Goal: Information Seeking & Learning: Learn about a topic

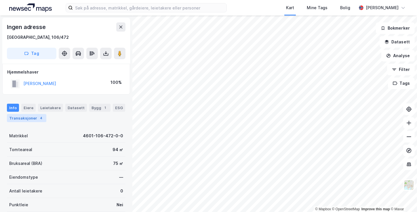
click at [31, 117] on div "Transaksjoner 4" at bounding box center [26, 118] width 39 height 8
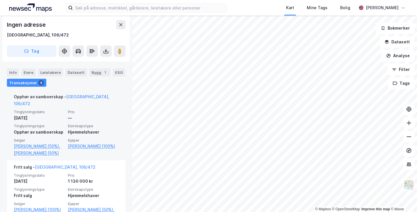
scroll to position [139, 0]
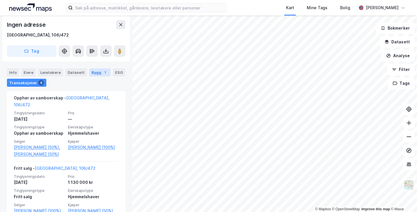
click at [94, 74] on div "Bygg 1" at bounding box center [99, 72] width 21 height 8
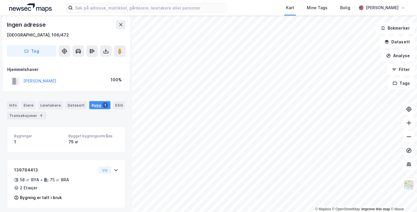
scroll to position [5, 0]
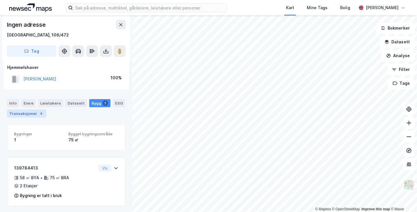
click at [26, 115] on div "Transaksjoner 4" at bounding box center [26, 114] width 39 height 8
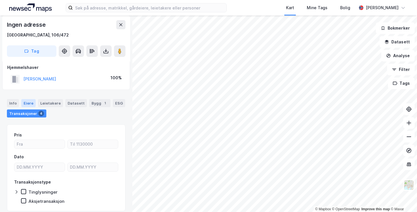
click at [28, 104] on div "Eiere" at bounding box center [28, 103] width 14 height 8
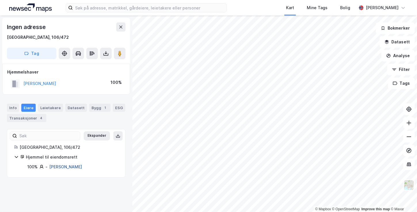
click at [56, 167] on link "[PERSON_NAME]" at bounding box center [65, 167] width 33 height 5
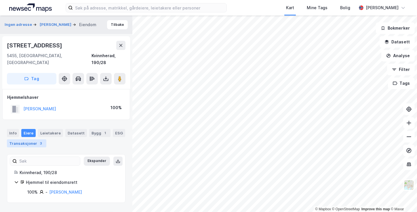
click at [37, 139] on div "Transaksjoner 3" at bounding box center [26, 143] width 39 height 8
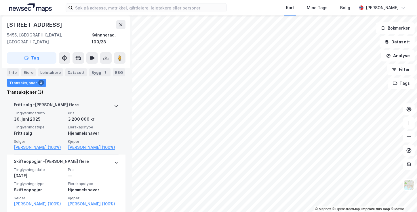
scroll to position [157, 0]
click at [40, 144] on link "[PERSON_NAME] (100%)" at bounding box center [39, 147] width 51 height 7
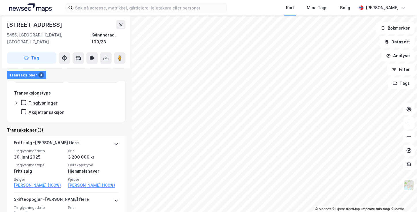
scroll to position [128, 0]
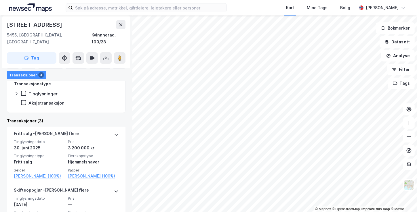
click at [90, 64] on div "Bygg 1" at bounding box center [99, 65] width 21 height 8
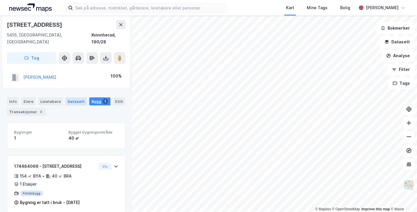
scroll to position [32, 0]
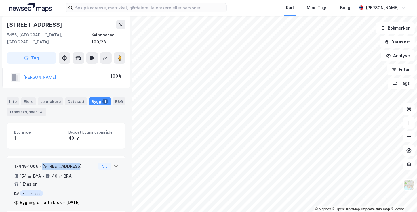
drag, startPoint x: 74, startPoint y: 158, endPoint x: 41, endPoint y: 157, distance: 32.8
click at [41, 163] on div "174484066 - [STREET_ADDRESS]" at bounding box center [55, 166] width 82 height 7
copy div "[STREET_ADDRESS]"
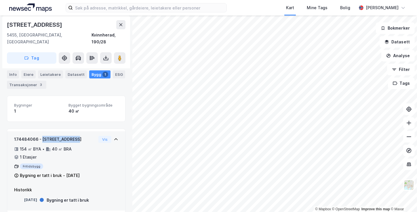
scroll to position [59, 0]
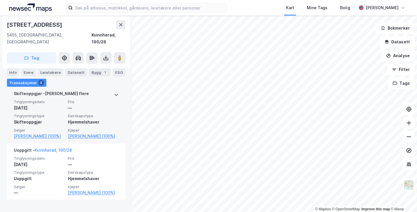
scroll to position [225, 0]
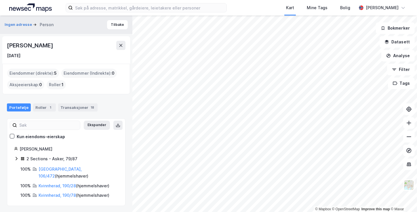
click at [47, 158] on div "2 Sections - Asker, 79/87" at bounding box center [51, 159] width 51 height 7
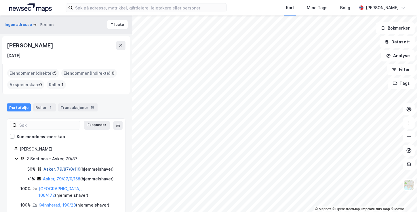
click at [69, 168] on link "Asker, 79/87/0/110" at bounding box center [61, 169] width 37 height 5
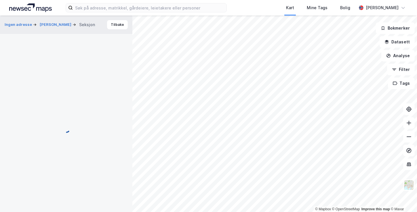
scroll to position [111, 0]
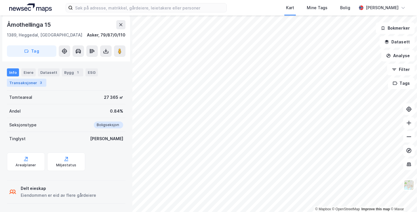
click at [26, 81] on div "Transaksjoner 3" at bounding box center [26, 83] width 39 height 8
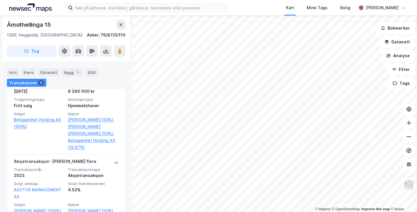
scroll to position [226, 0]
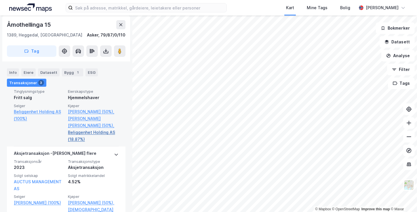
click at [91, 132] on link "Beliggenhet Holding AS (18.87%)" at bounding box center [93, 136] width 51 height 14
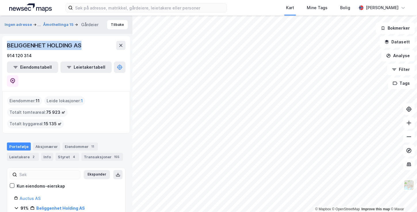
drag, startPoint x: 81, startPoint y: 46, endPoint x: 7, endPoint y: 43, distance: 73.7
click at [7, 43] on div "BELIGGENHET HOLDING AS" at bounding box center [45, 45] width 76 height 9
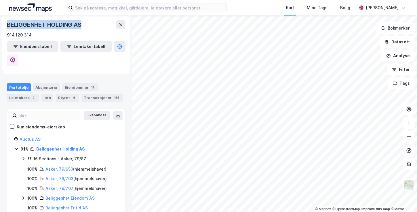
scroll to position [86, 0]
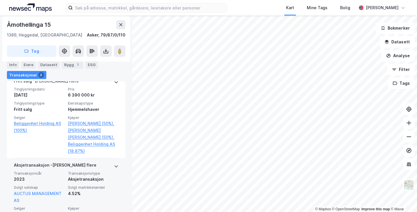
scroll to position [197, 0]
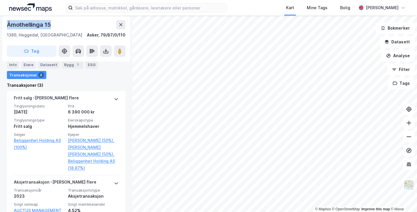
drag, startPoint x: 52, startPoint y: 25, endPoint x: 8, endPoint y: 23, distance: 43.8
click at [8, 23] on div "Åmothellinga 15" at bounding box center [66, 24] width 119 height 9
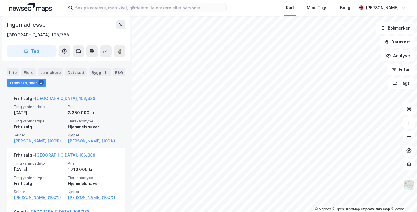
scroll to position [139, 0]
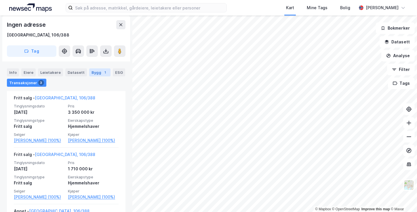
click at [90, 73] on div "Bygg 1" at bounding box center [99, 72] width 21 height 8
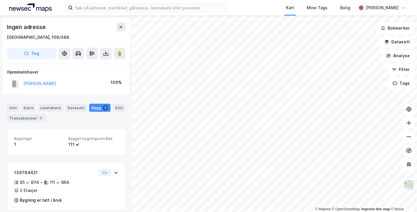
scroll to position [5, 0]
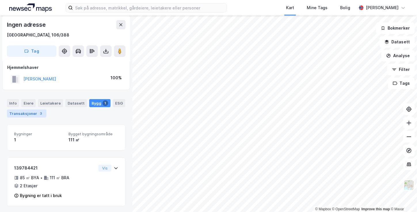
click at [29, 112] on div "Transaksjoner 3" at bounding box center [26, 114] width 39 height 8
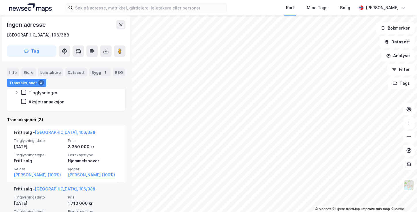
scroll to position [139, 0]
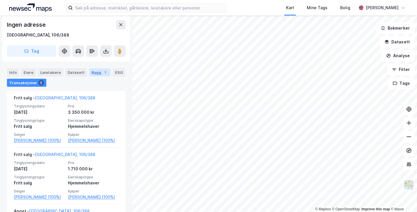
click at [96, 71] on div "Bygg 1" at bounding box center [99, 72] width 21 height 8
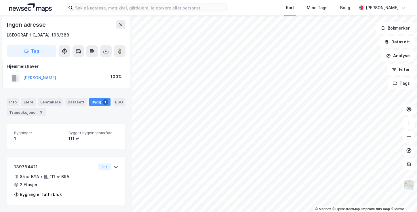
scroll to position [5, 0]
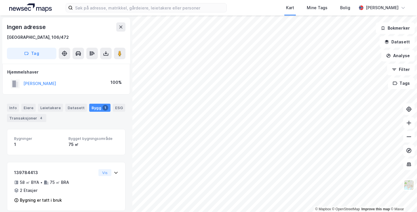
scroll to position [5, 0]
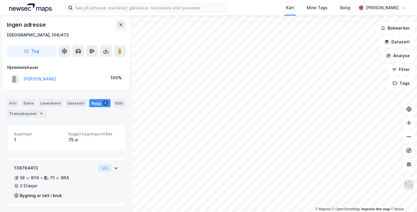
click at [103, 167] on button "Vis" at bounding box center [104, 168] width 13 height 7
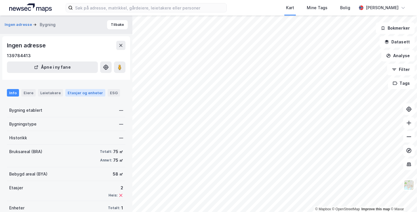
click at [74, 93] on div "Etasjer og enheter" at bounding box center [85, 92] width 35 height 5
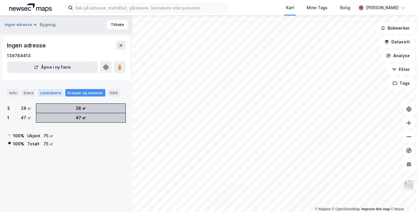
click at [51, 91] on div "Leietakere" at bounding box center [50, 92] width 25 height 7
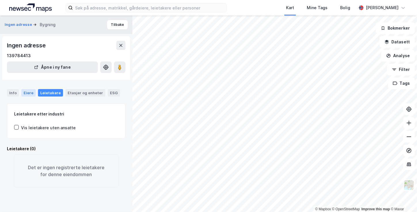
click at [31, 94] on div "Eiere" at bounding box center [28, 92] width 14 height 7
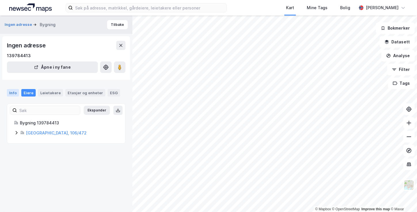
click at [13, 92] on div "Info" at bounding box center [13, 92] width 12 height 7
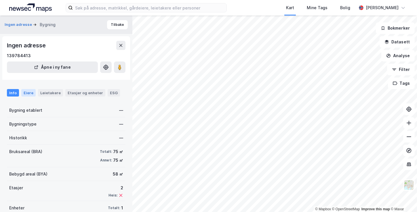
click at [33, 93] on div "Eiere" at bounding box center [28, 92] width 14 height 7
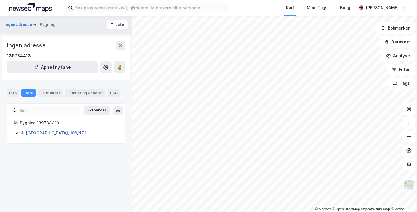
click at [42, 135] on link "[GEOGRAPHIC_DATA], 106/472" at bounding box center [56, 133] width 61 height 5
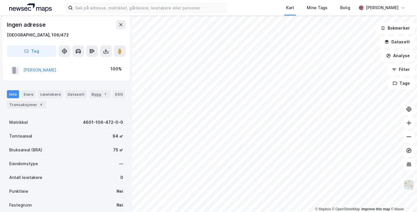
scroll to position [13, 0]
click at [34, 105] on div "Transaksjoner 4" at bounding box center [26, 105] width 39 height 8
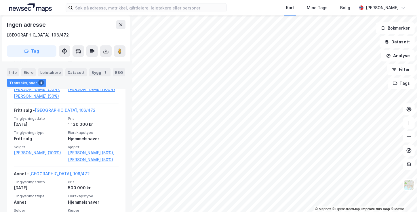
scroll to position [196, 0]
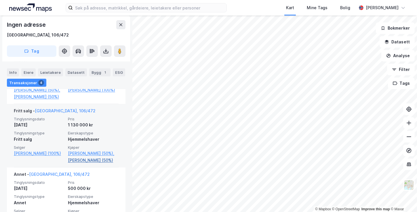
click at [88, 158] on link "[PERSON_NAME] (50%)" at bounding box center [93, 160] width 51 height 7
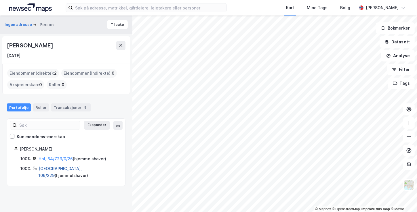
click at [62, 167] on link "[GEOGRAPHIC_DATA], 106/229" at bounding box center [60, 172] width 43 height 12
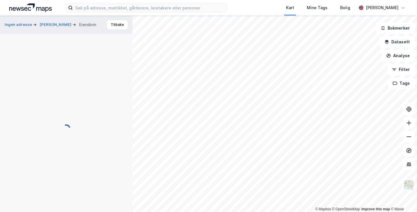
scroll to position [89, 0]
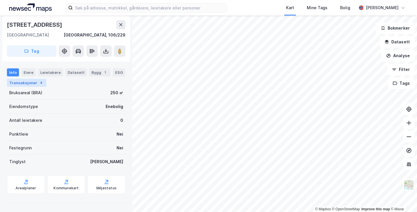
click at [38, 82] on div "4" at bounding box center [41, 83] width 6 height 6
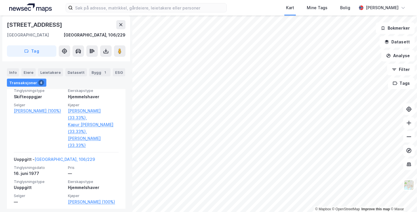
scroll to position [350, 0]
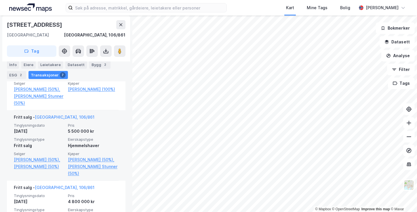
scroll to position [265, 0]
click at [92, 163] on link "[PERSON_NAME] (50%)," at bounding box center [93, 159] width 51 height 7
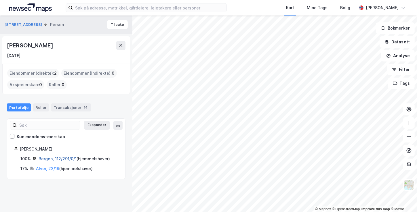
click at [55, 160] on link "Bergen, 112/291/0/1" at bounding box center [58, 158] width 38 height 5
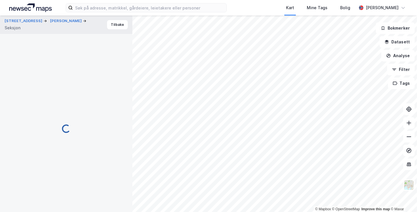
scroll to position [83, 0]
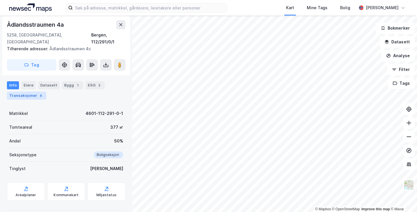
click at [34, 92] on div "Transaksjoner 8" at bounding box center [26, 96] width 39 height 8
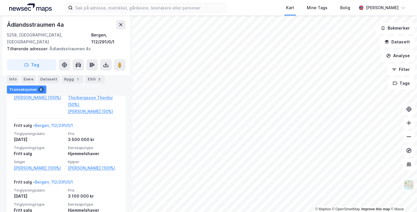
scroll to position [313, 0]
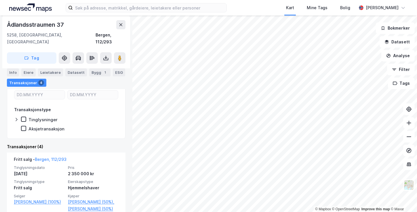
scroll to position [122, 0]
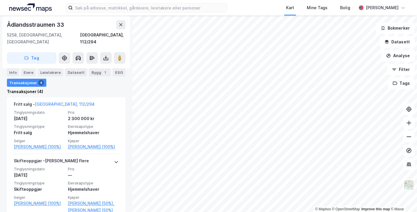
scroll to position [139, 0]
